Goal: Obtain resource: Download file/media

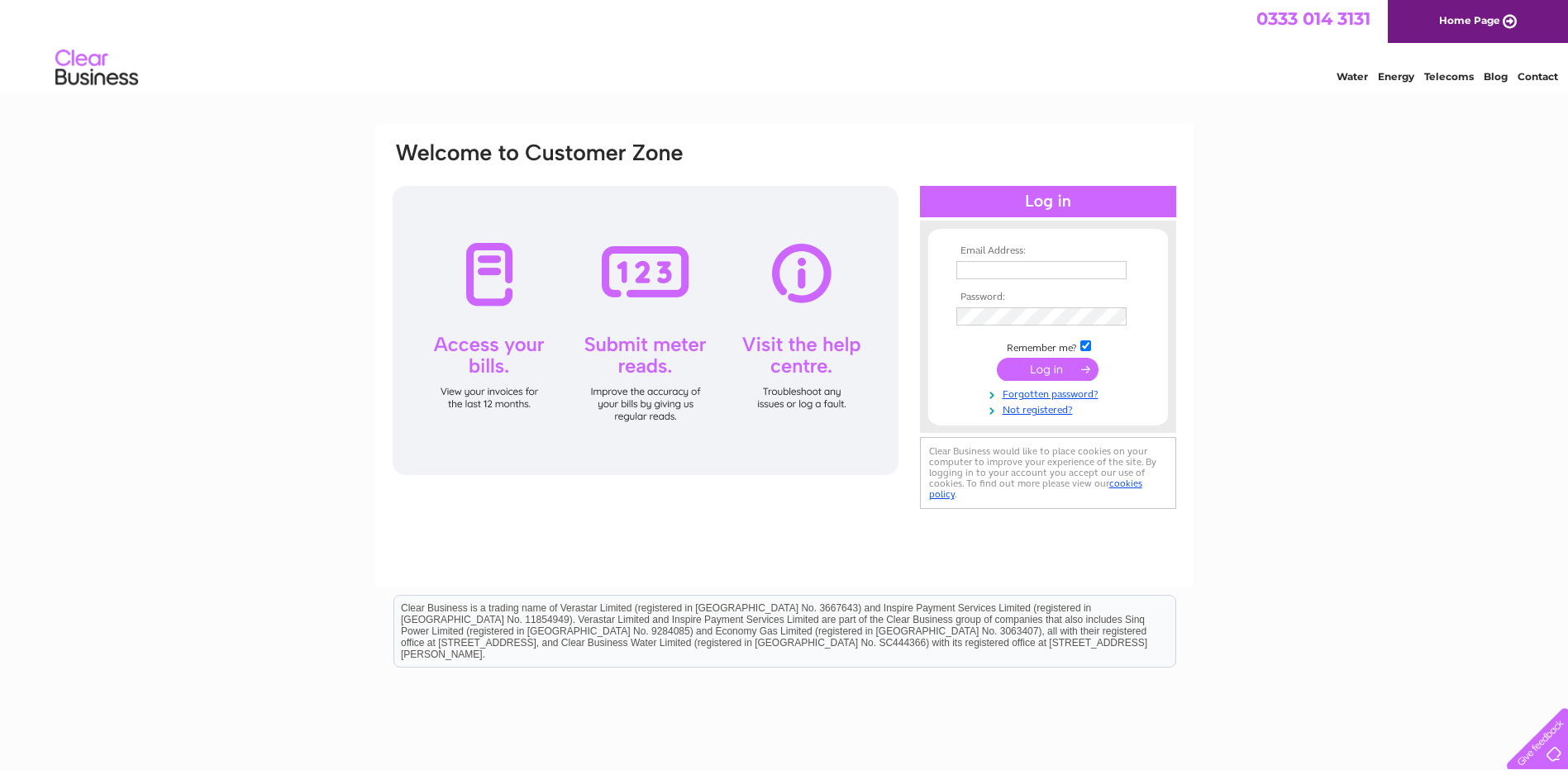
type input "adminoffice@galleoncentre.com"
click at [1037, 369] on input "submit" at bounding box center [1047, 369] width 102 height 23
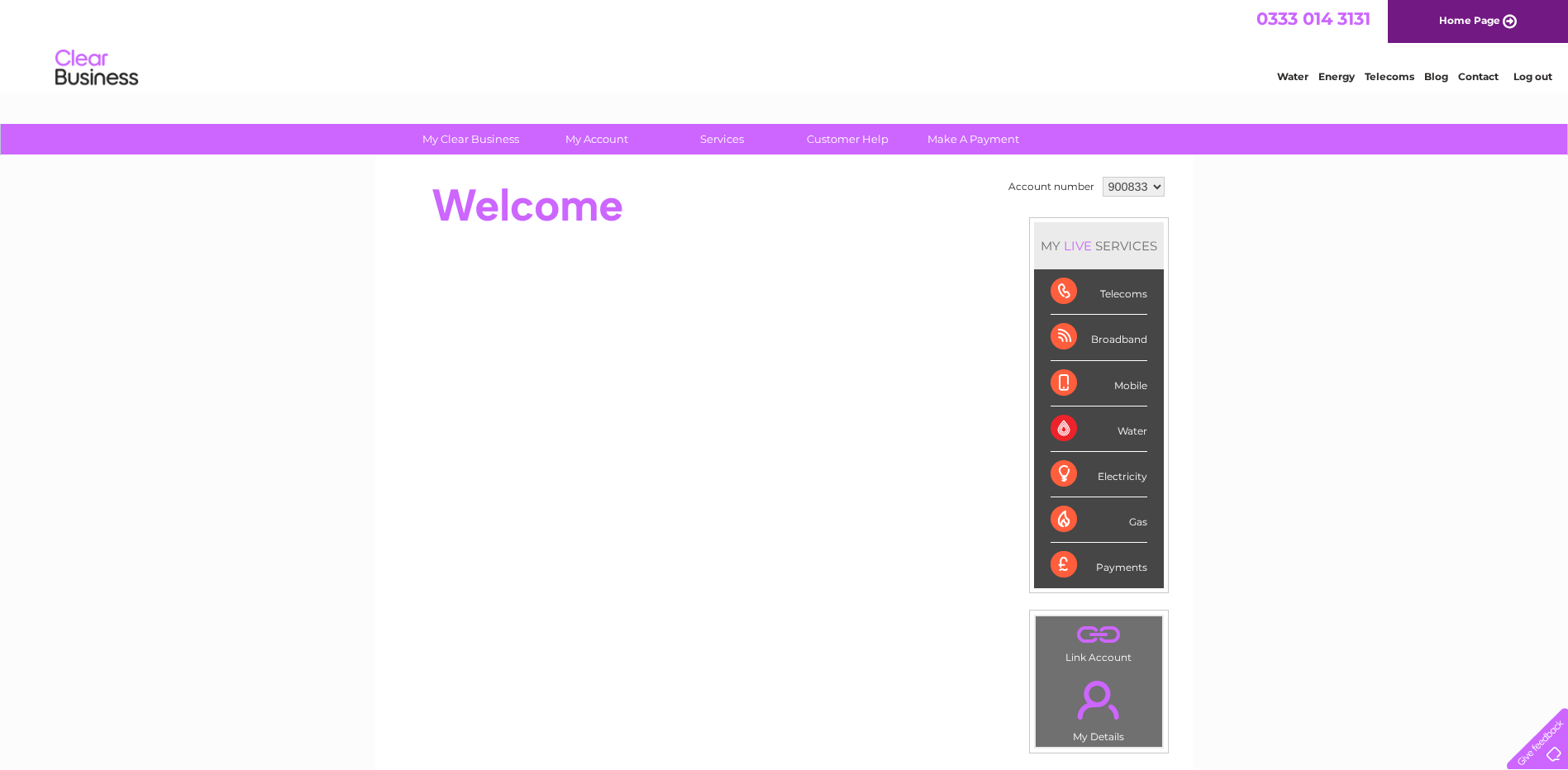
click at [1119, 432] on div "Water" at bounding box center [1098, 429] width 97 height 45
click at [1062, 428] on div "Water" at bounding box center [1098, 429] width 97 height 45
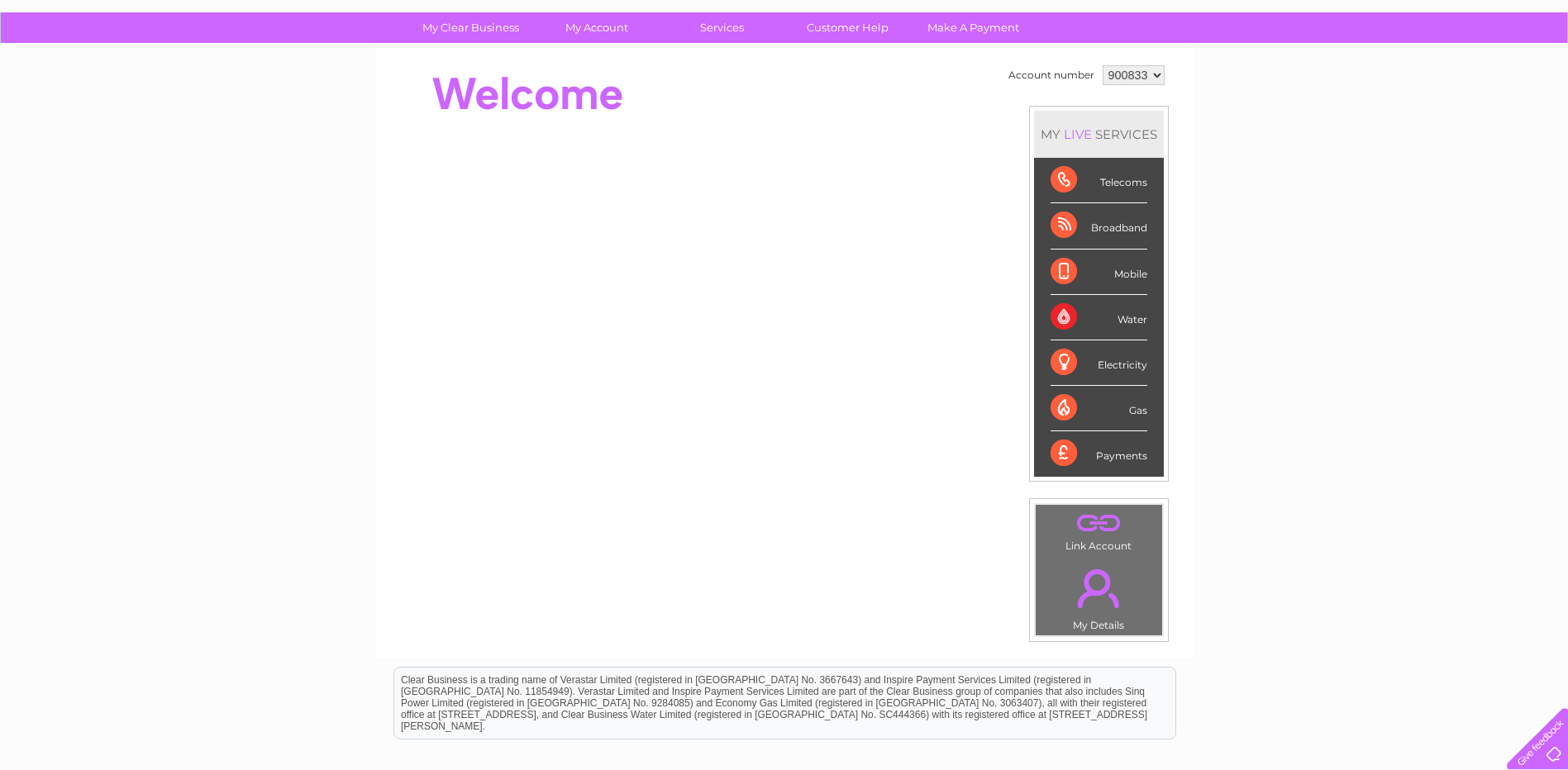
scroll to position [83, 0]
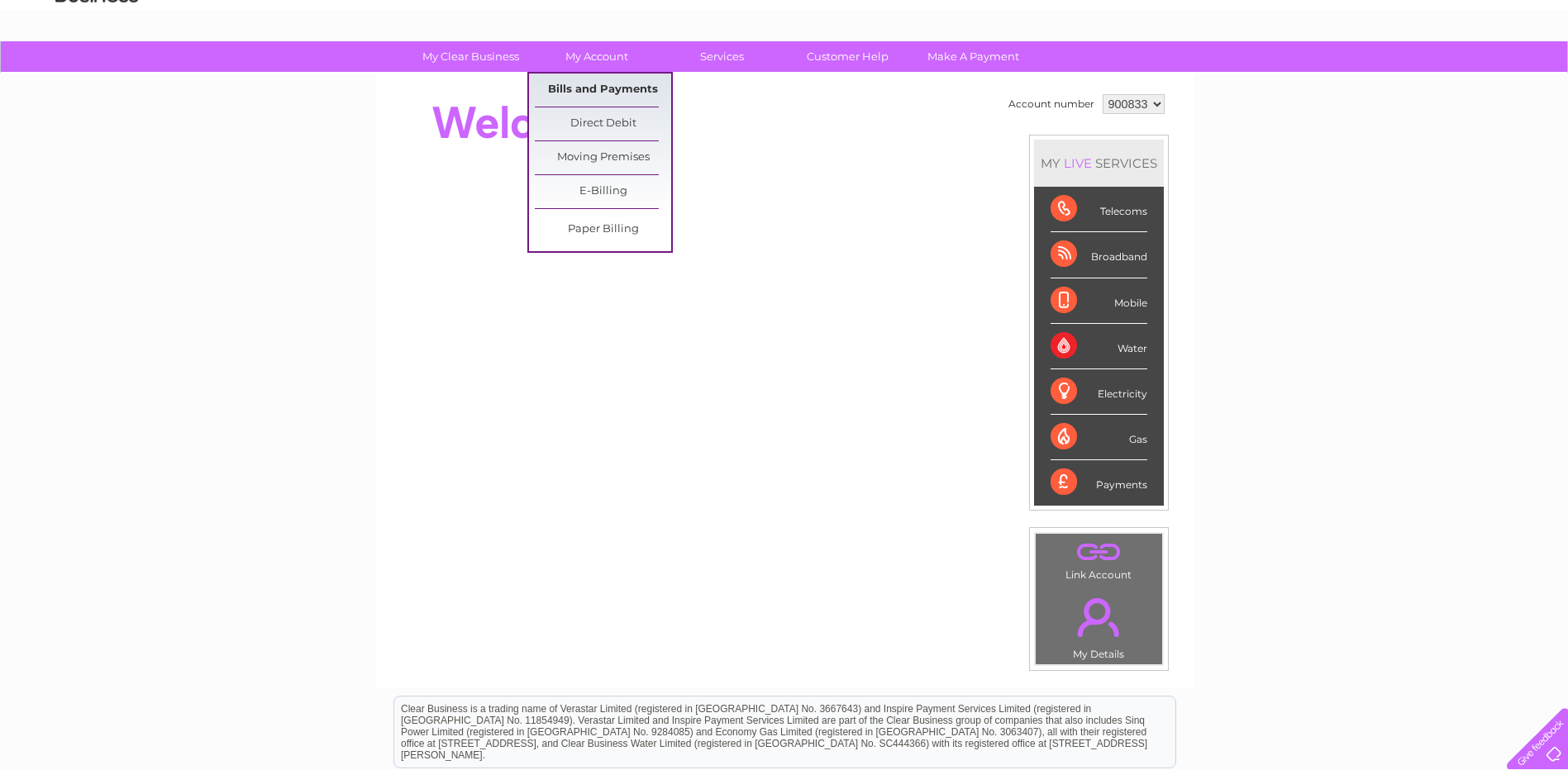
click at [577, 84] on link "Bills and Payments" at bounding box center [603, 89] width 136 height 33
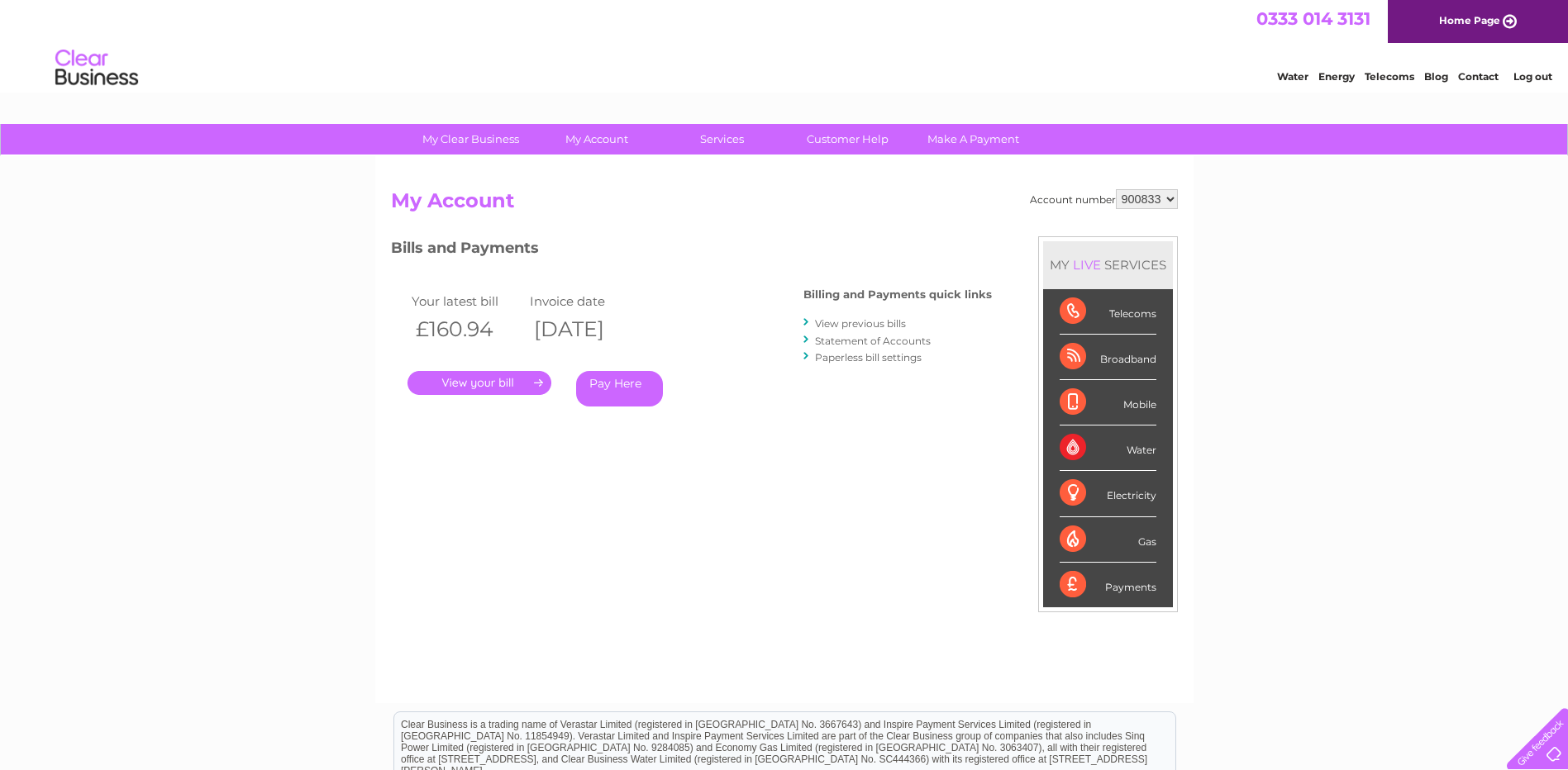
click at [824, 337] on link "Statement of Accounts" at bounding box center [872, 341] width 116 height 13
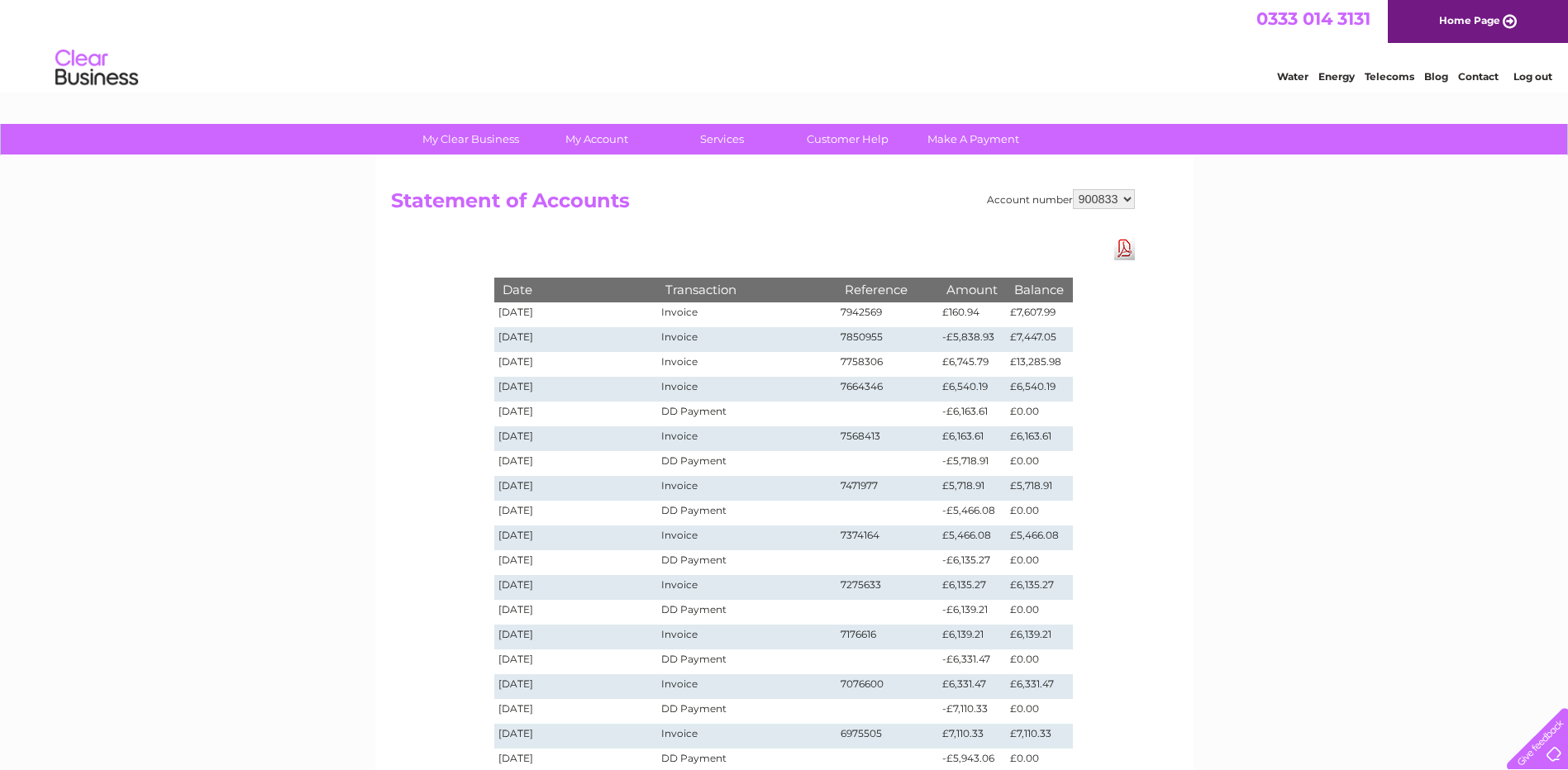
scroll to position [83, 0]
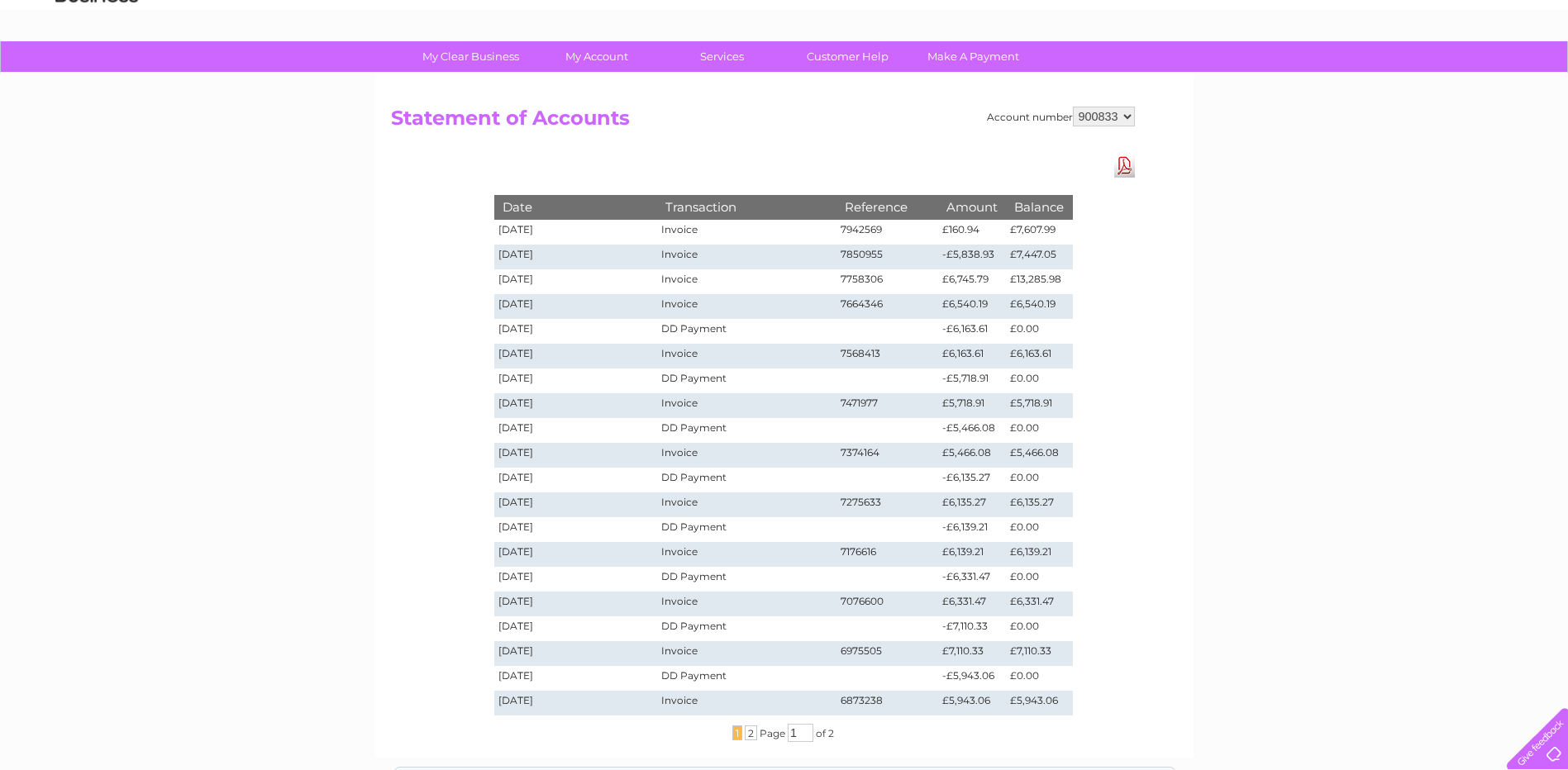
click at [1125, 170] on link "Download Pdf" at bounding box center [1124, 165] width 21 height 24
click at [1253, 473] on div "My Clear Business Login Details My Details My Preferences Link Account My Accou…" at bounding box center [784, 541] width 1568 height 999
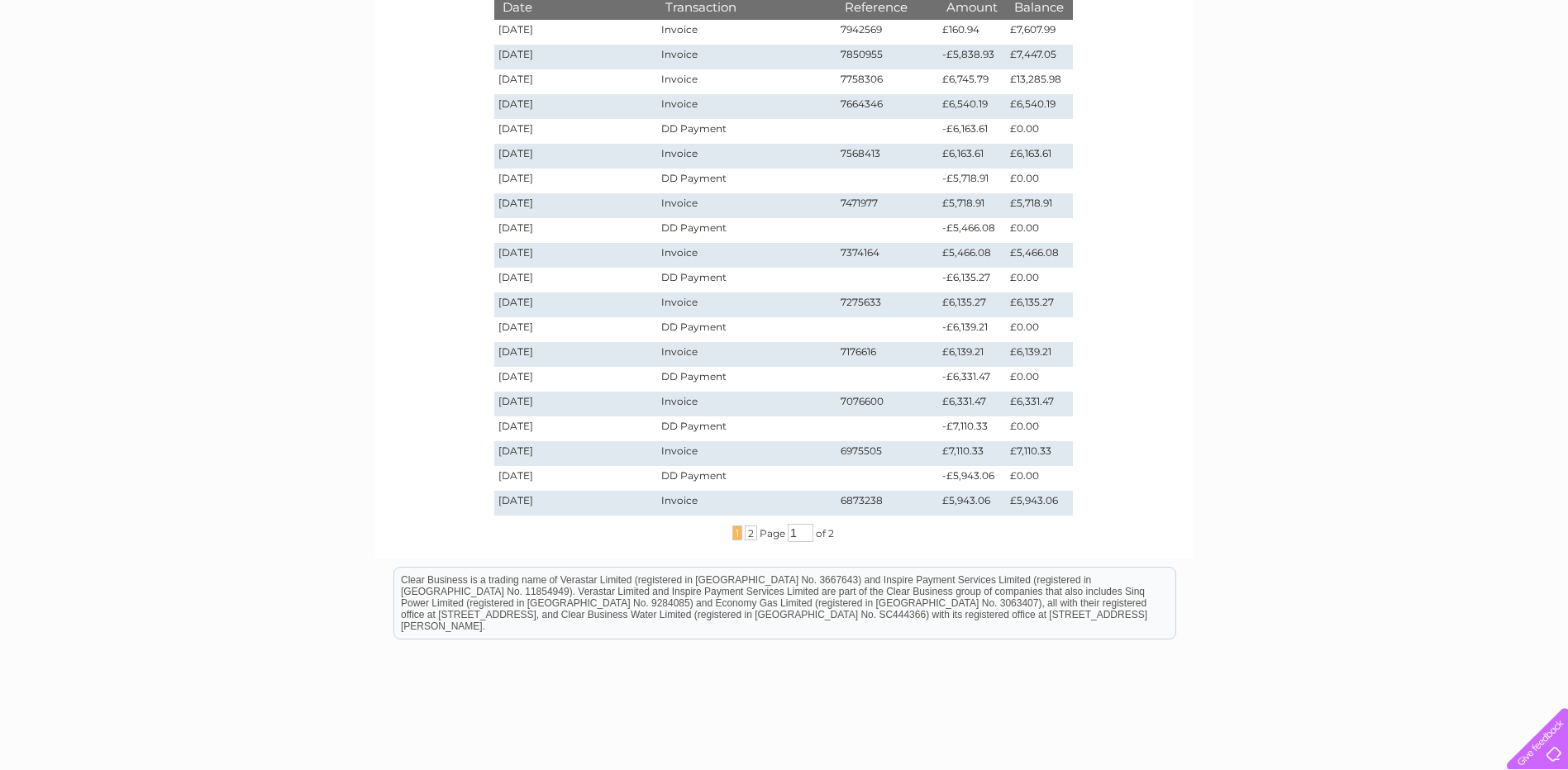
scroll to position [35, 0]
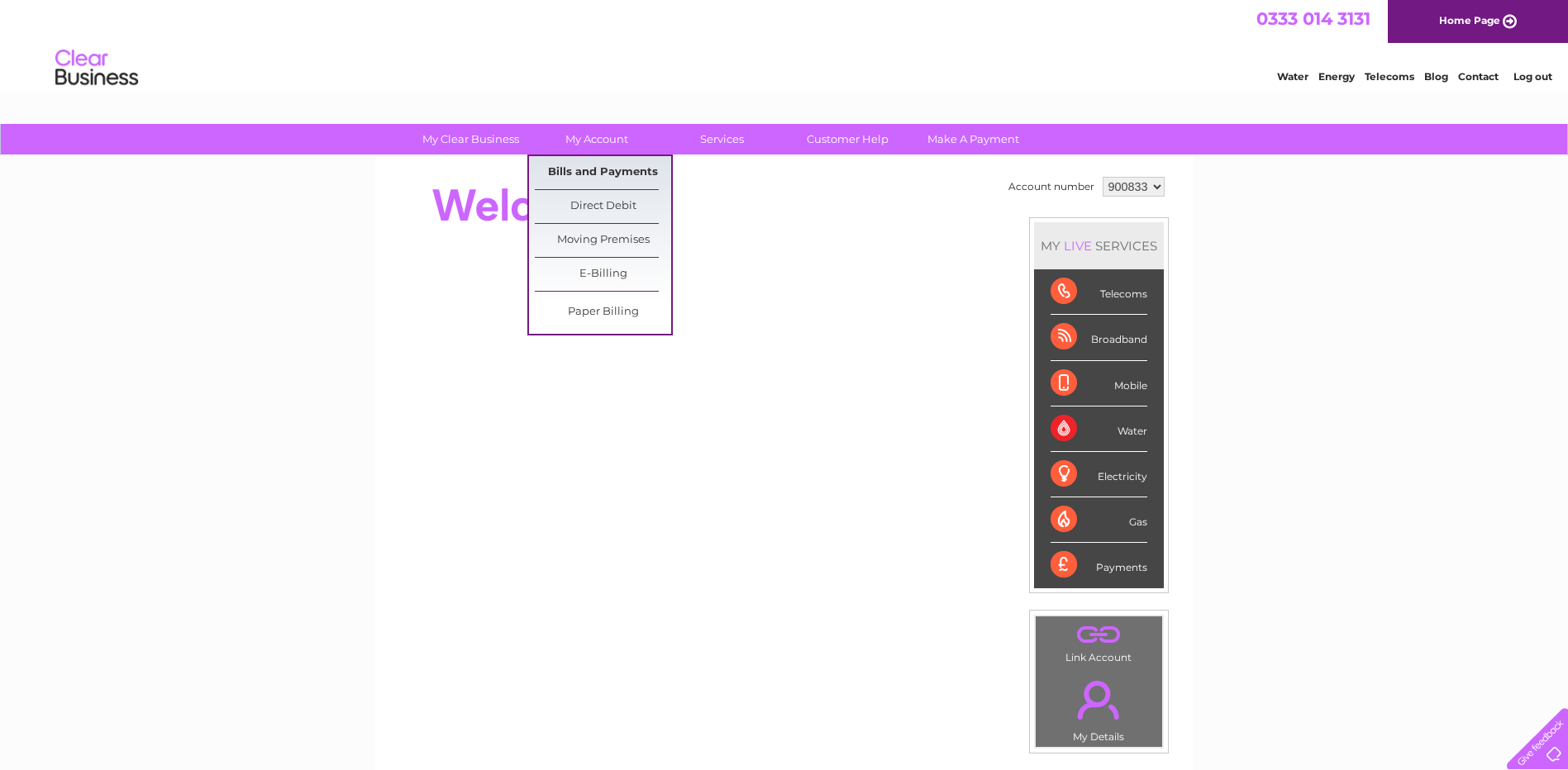
click at [576, 169] on link "Bills and Payments" at bounding box center [603, 172] width 136 height 33
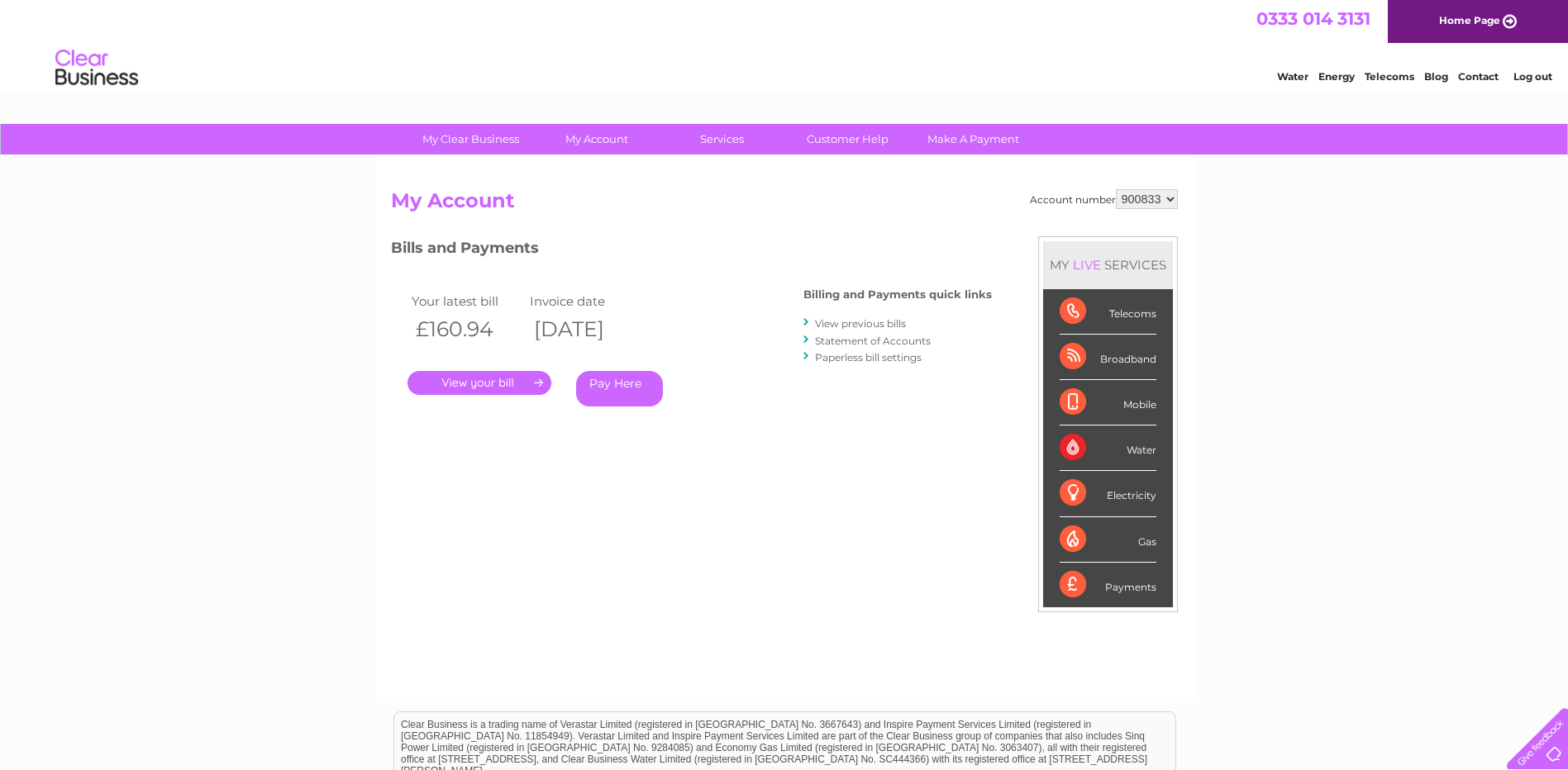
click at [844, 326] on link "View previous bills" at bounding box center [860, 323] width 91 height 13
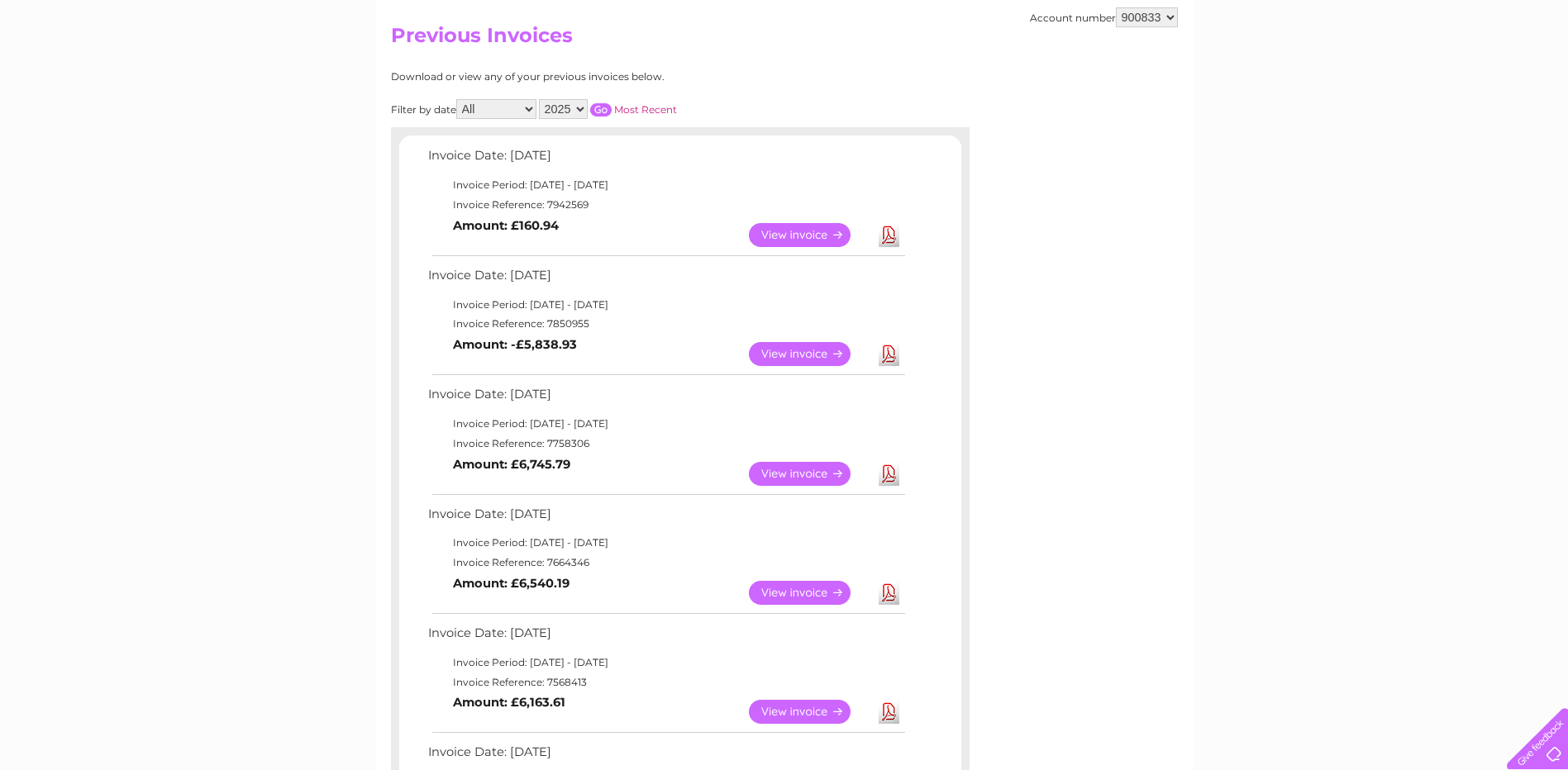
scroll to position [83, 0]
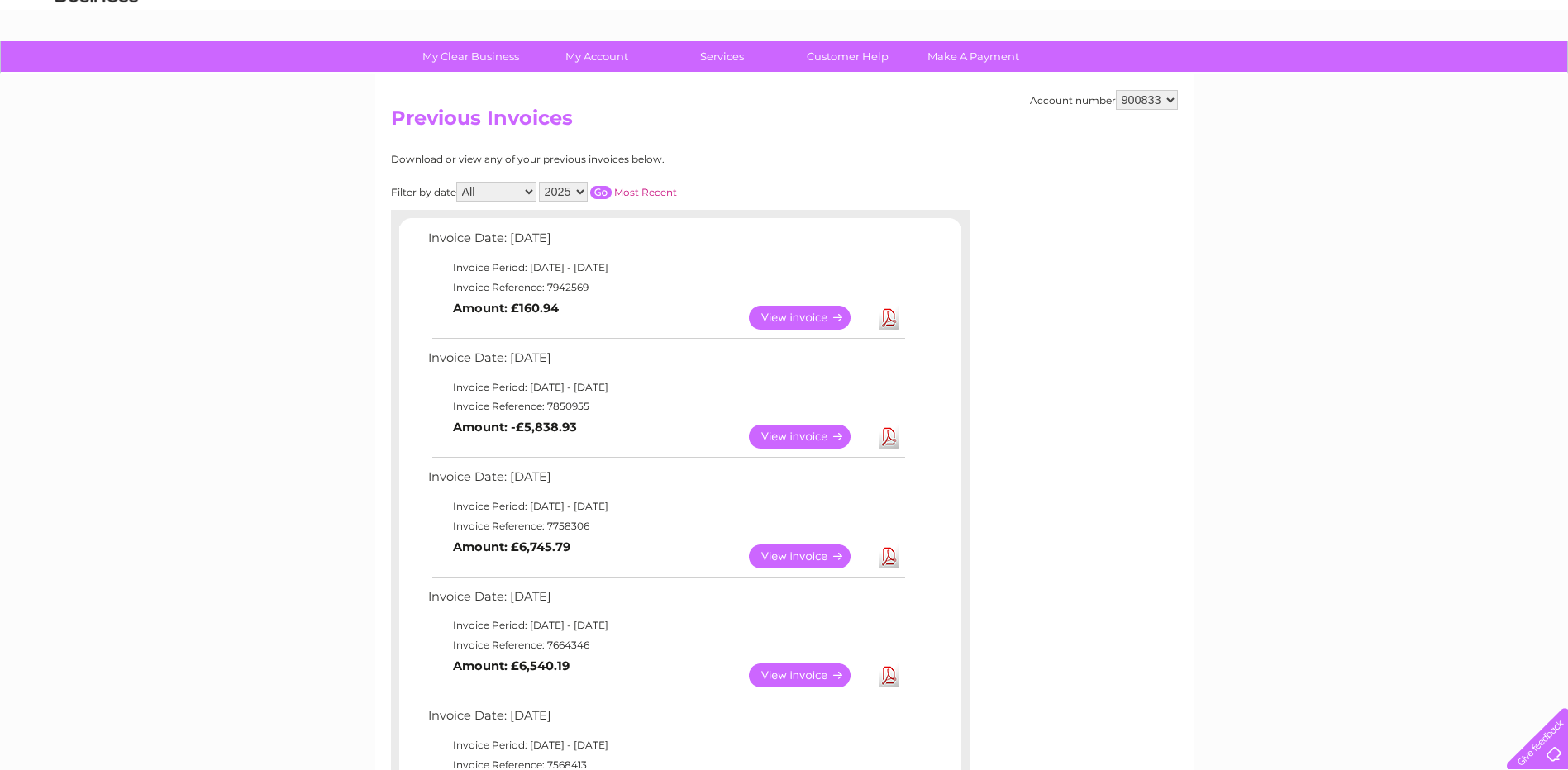
click at [784, 313] on link "View" at bounding box center [809, 317] width 122 height 24
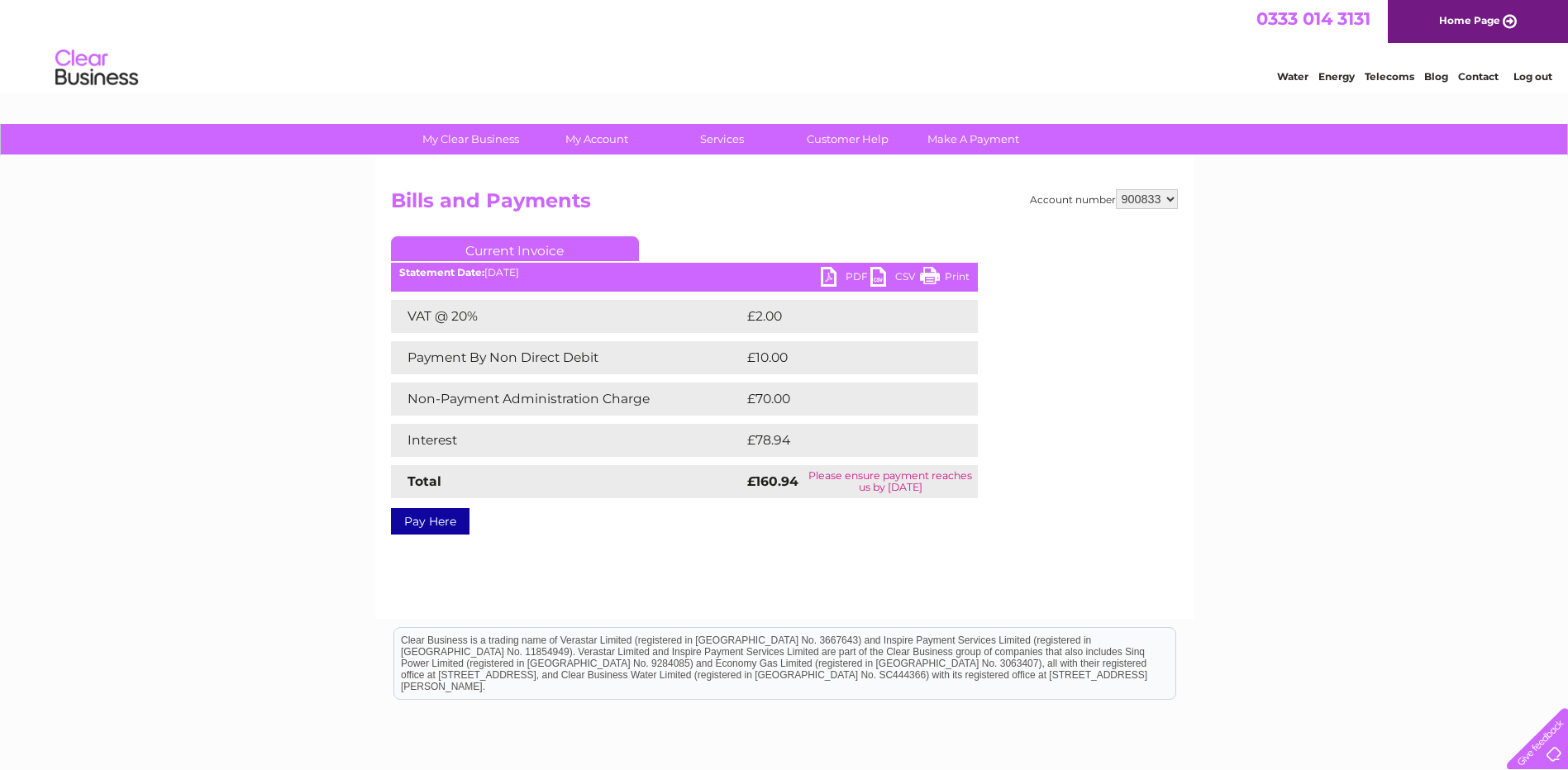
click at [829, 278] on link "PDF" at bounding box center [845, 279] width 49 height 24
